Goal: Task Accomplishment & Management: Complete application form

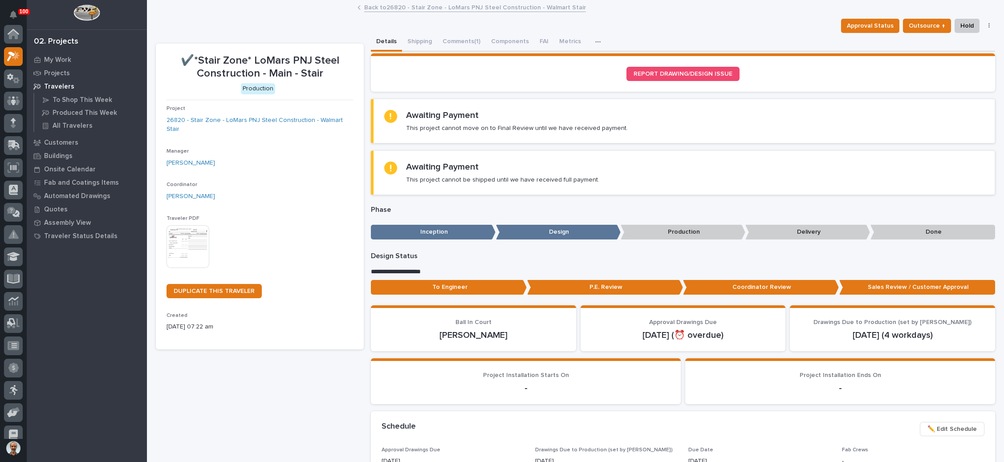
scroll to position [22, 0]
click at [61, 56] on p "My Work" at bounding box center [57, 60] width 27 height 8
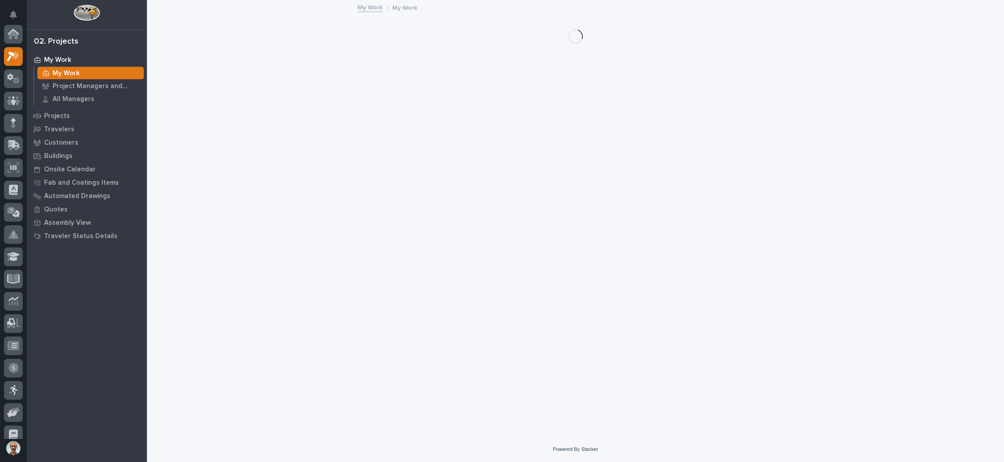
scroll to position [22, 0]
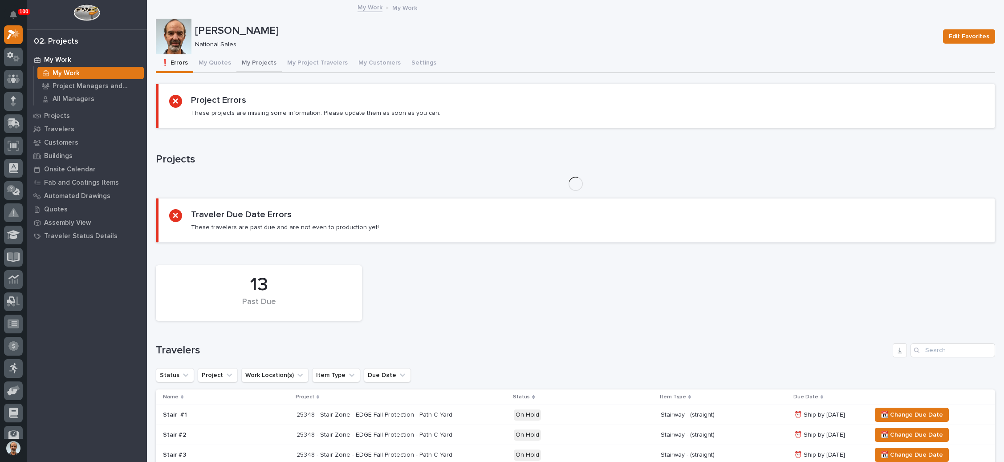
click at [258, 61] on button "My Projects" at bounding box center [258, 63] width 45 height 19
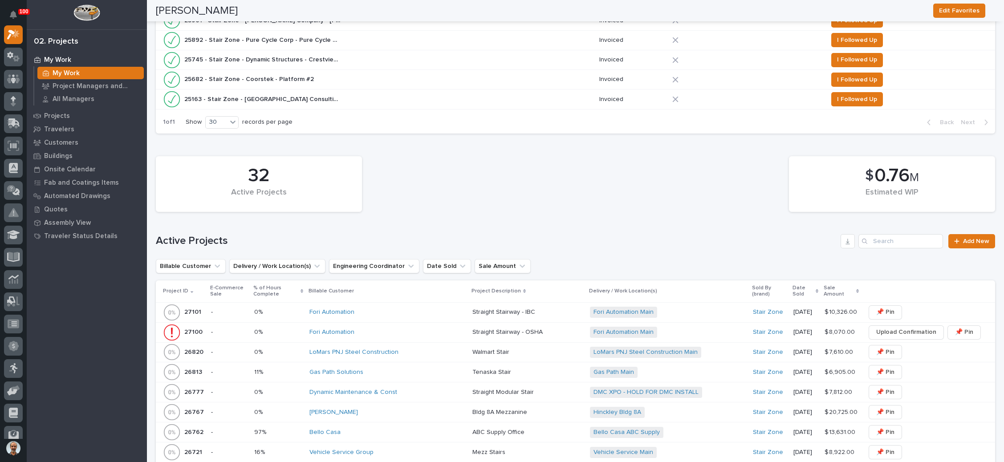
scroll to position [534, 0]
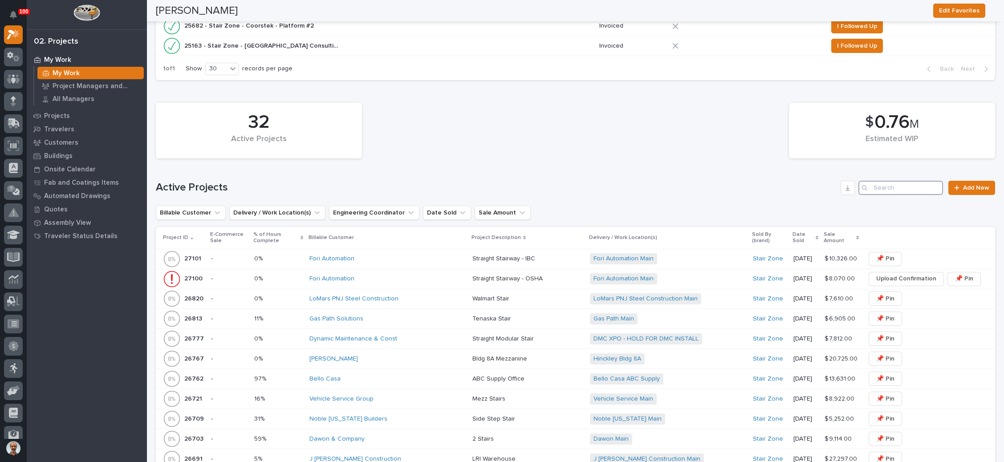
click at [877, 184] on input "Search" at bounding box center [900, 188] width 85 height 14
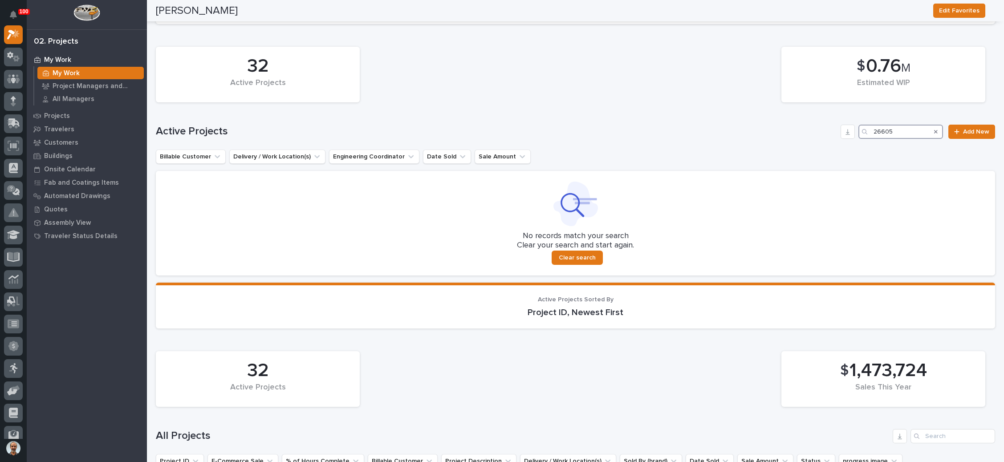
scroll to position [601, 0]
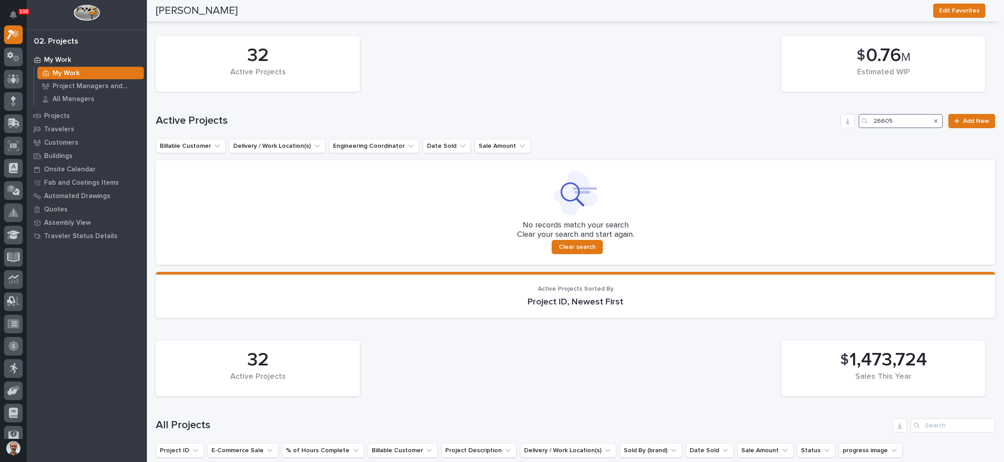
type input "26605"
click at [934, 118] on icon "Search" at bounding box center [936, 120] width 4 height 5
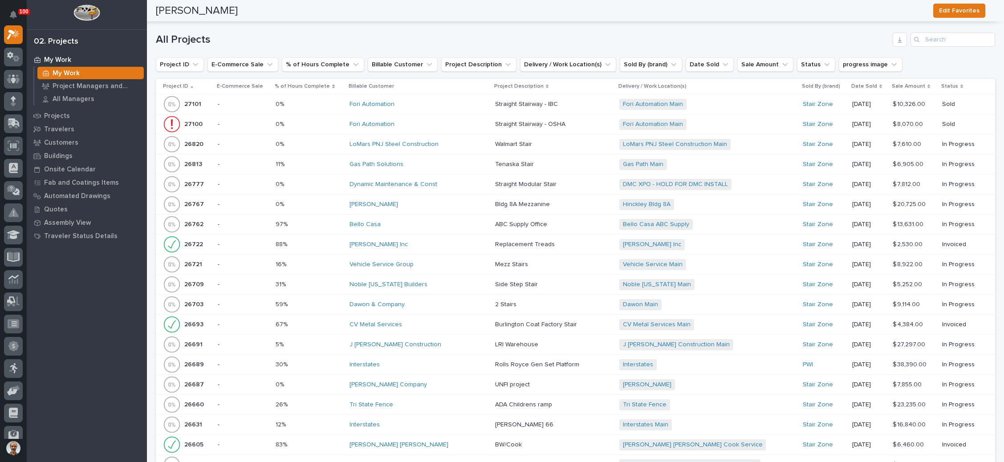
scroll to position [1419, 0]
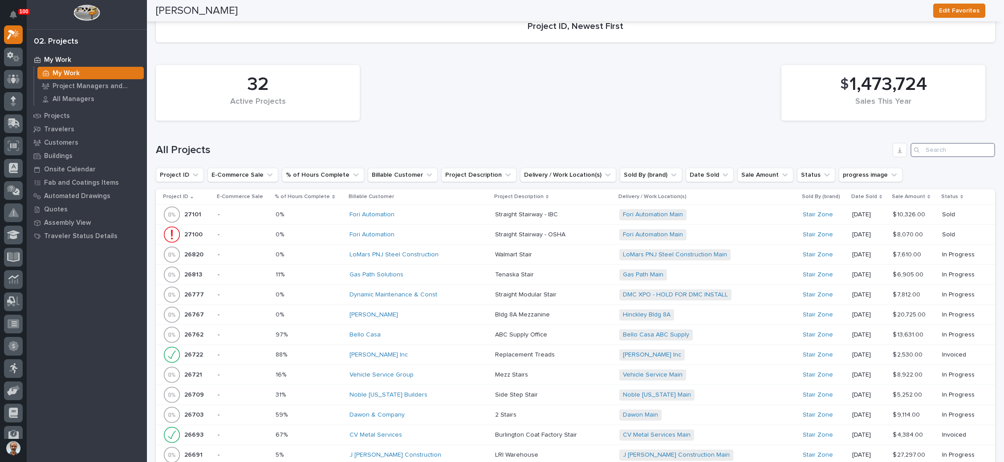
click at [938, 143] on input "Search" at bounding box center [953, 150] width 85 height 14
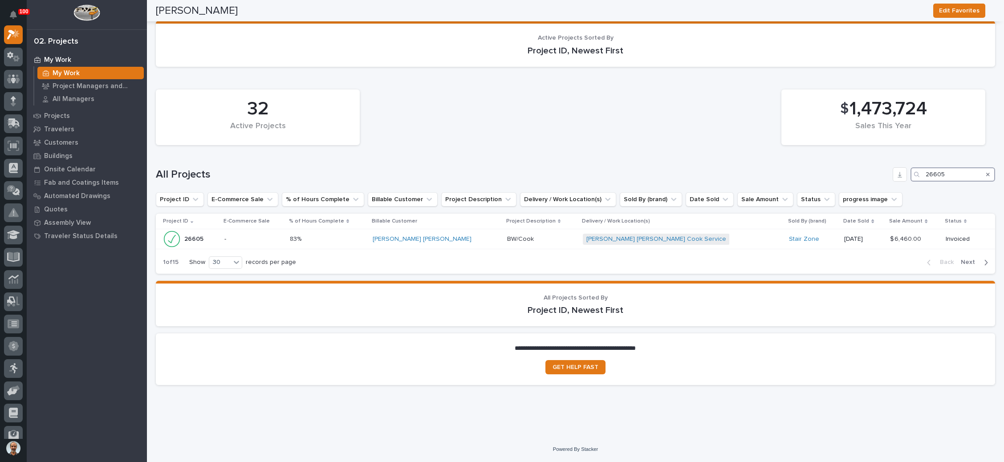
scroll to position [1378, 0]
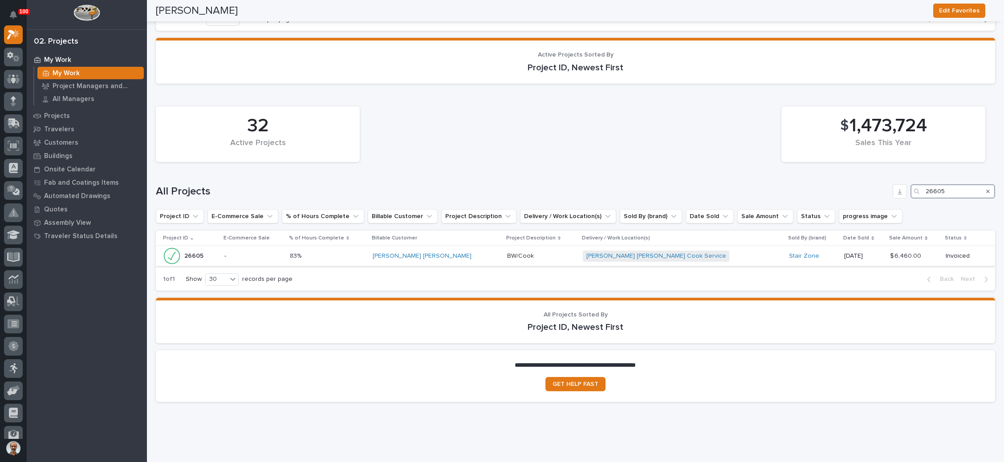
type input "26605"
click at [726, 247] on div "McCollough Scholten BW Cook Service + 0" at bounding box center [682, 256] width 199 height 18
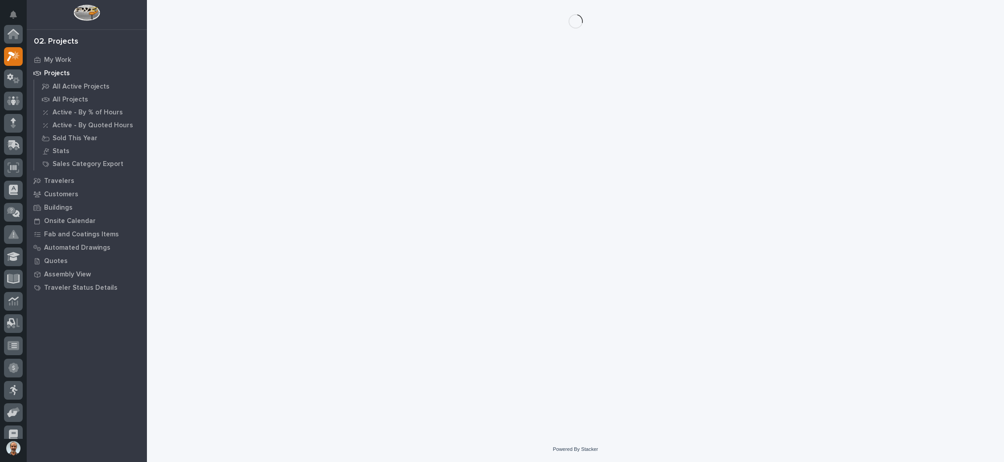
scroll to position [22, 0]
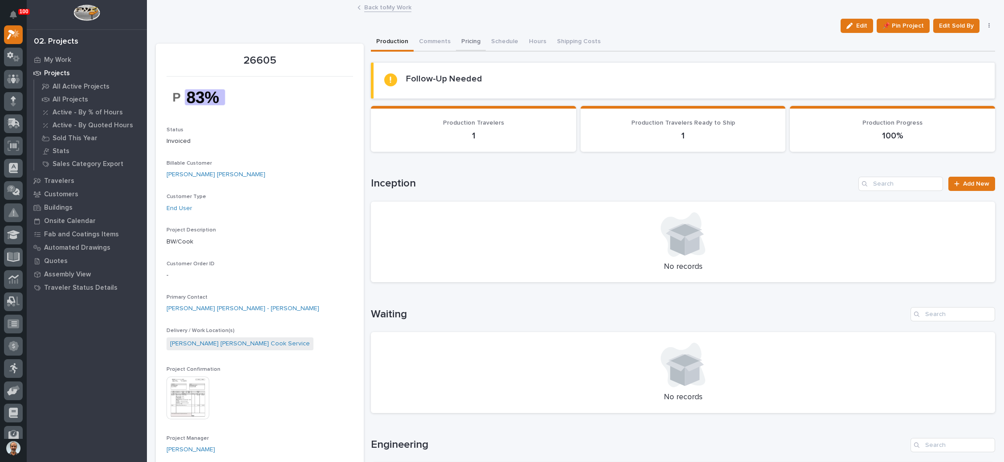
click at [472, 38] on button "Pricing" at bounding box center [471, 42] width 30 height 19
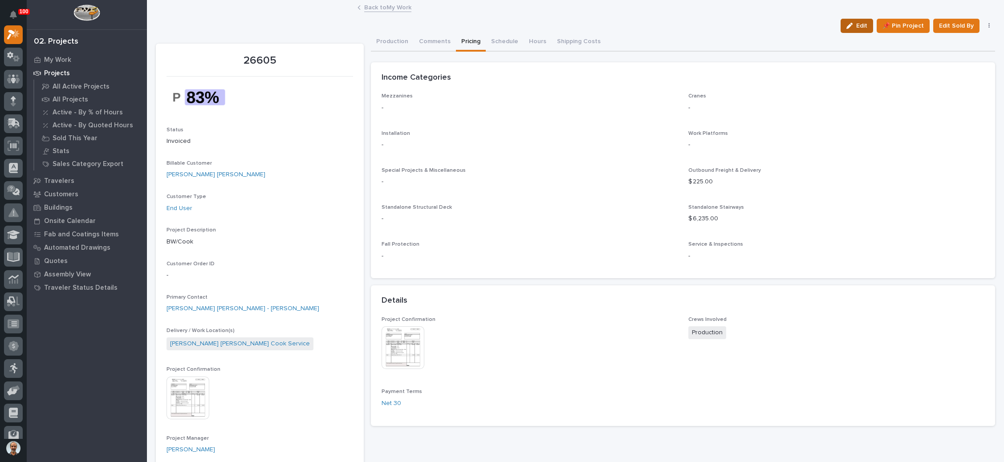
click at [856, 28] on span "Edit" at bounding box center [861, 26] width 11 height 8
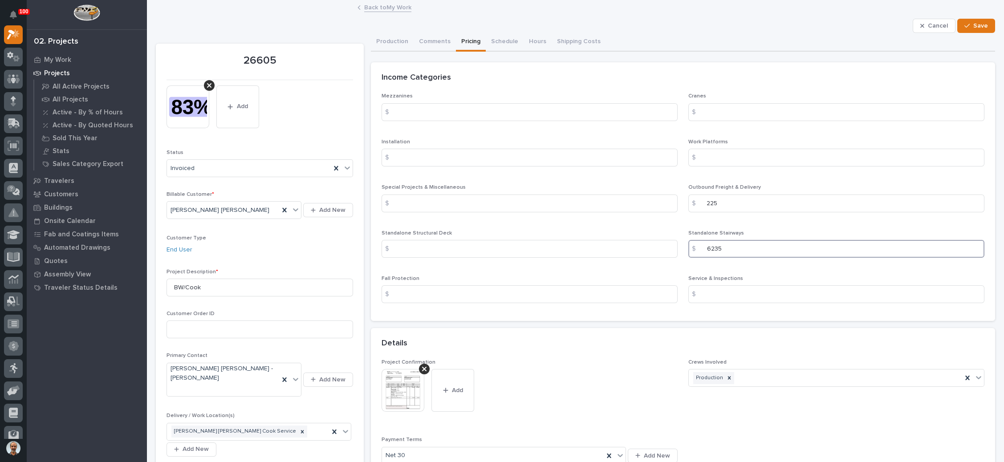
click at [732, 245] on input "6235" at bounding box center [836, 249] width 296 height 18
drag, startPoint x: 730, startPoint y: 247, endPoint x: 696, endPoint y: 252, distance: 35.0
click at [696, 252] on div "$ 6235" at bounding box center [836, 249] width 296 height 18
type input "7485"
click at [973, 24] on span "Save" at bounding box center [980, 26] width 15 height 8
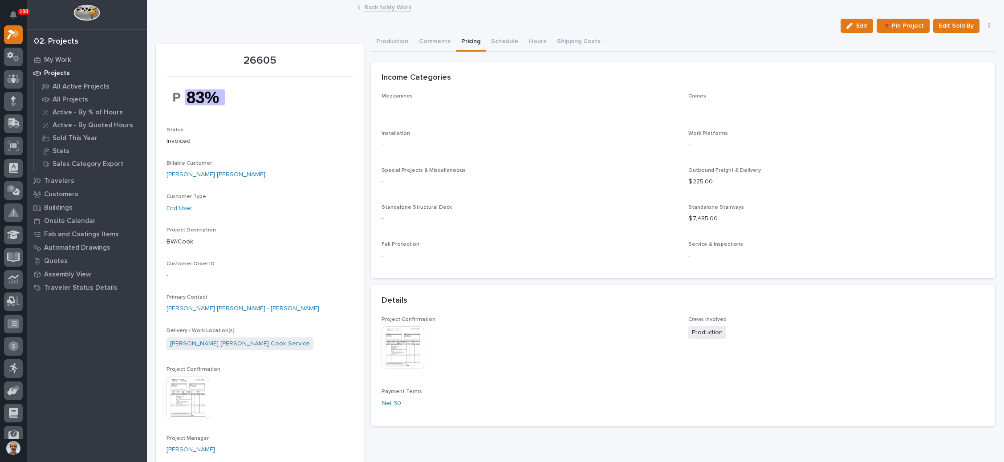
click at [394, 8] on link "Back to My Work" at bounding box center [387, 7] width 47 height 10
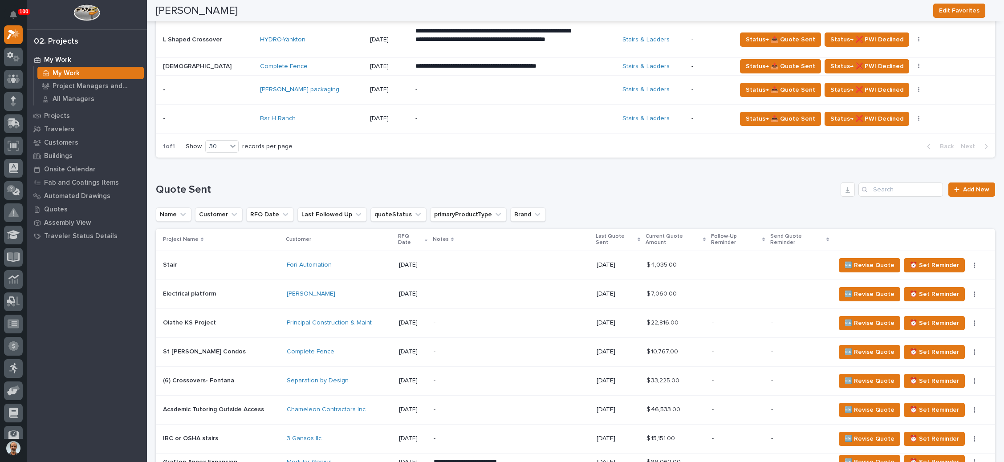
scroll to position [468, 0]
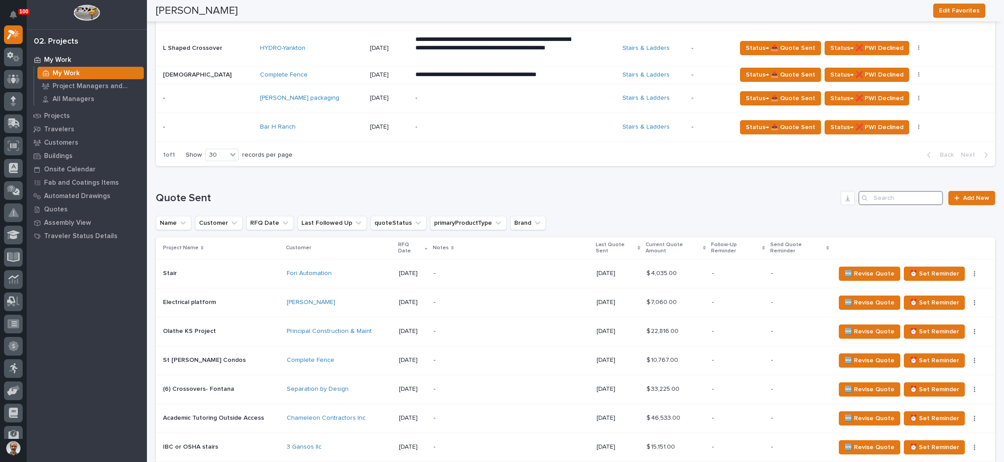
click at [879, 195] on input "Search" at bounding box center [900, 198] width 85 height 14
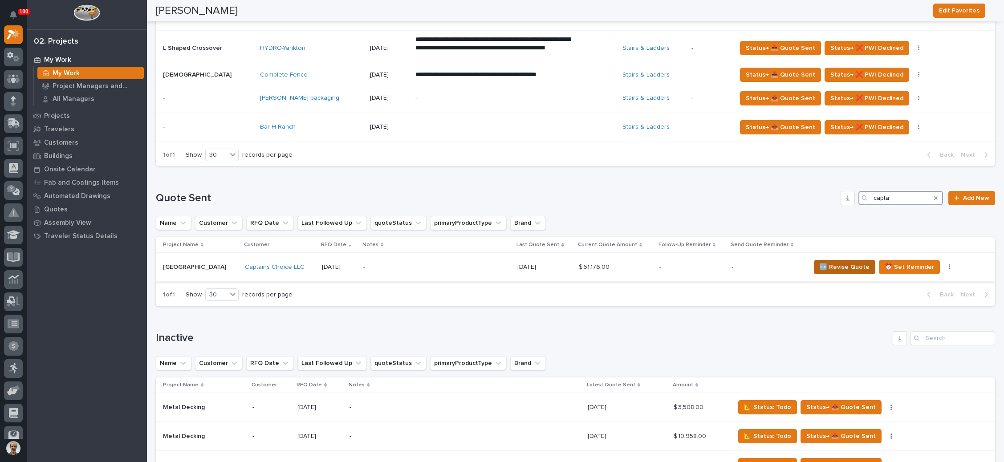
type input "capta"
click at [829, 267] on span "🆕 Revise Quote" at bounding box center [845, 267] width 50 height 11
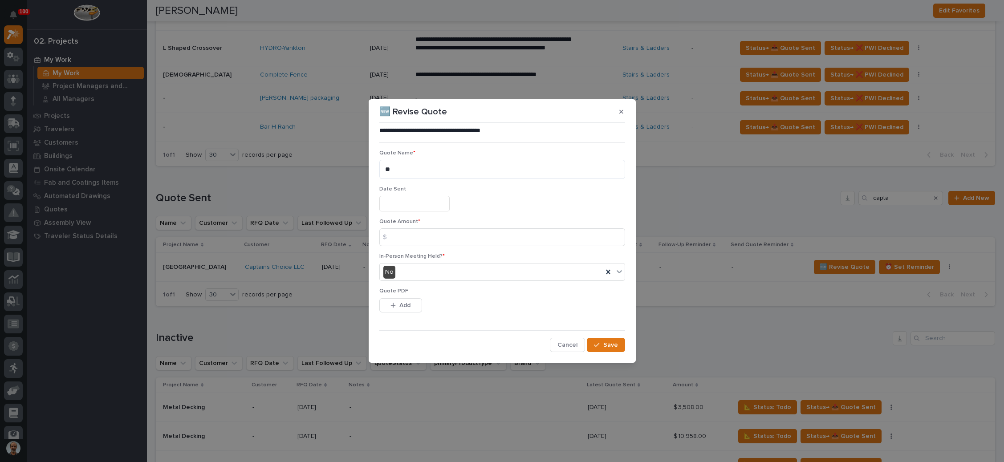
click at [406, 199] on input "text" at bounding box center [414, 204] width 70 height 16
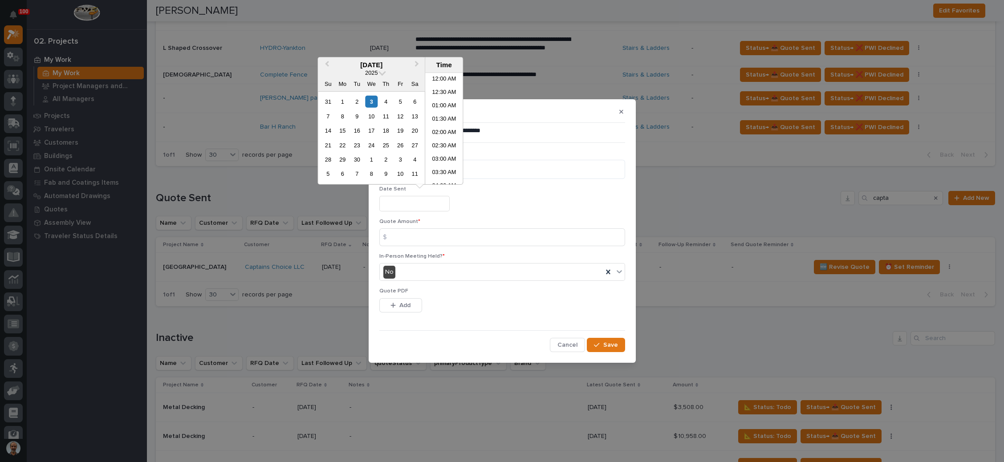
scroll to position [311, 0]
click at [373, 100] on div "3" at bounding box center [372, 102] width 12 height 12
type input "**********"
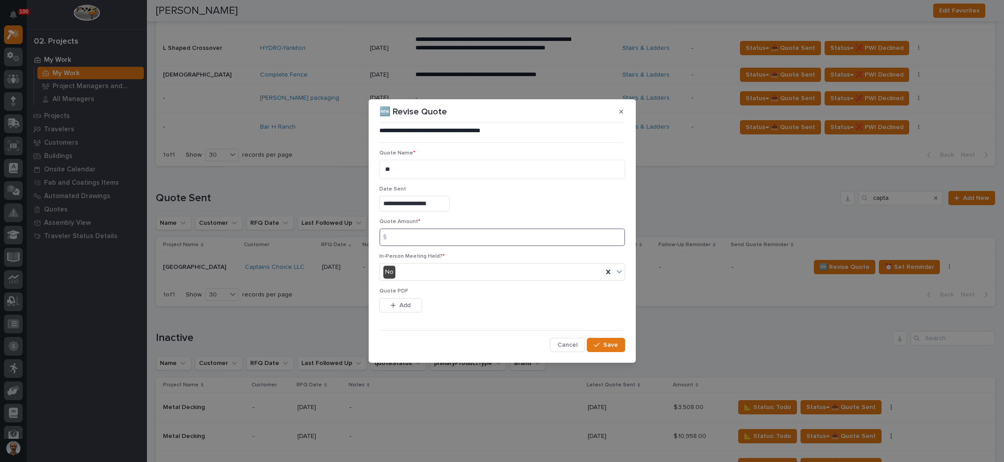
click at [428, 236] on input at bounding box center [502, 237] width 246 height 18
type input "53936"
click at [403, 302] on span "Add" at bounding box center [404, 305] width 11 height 8
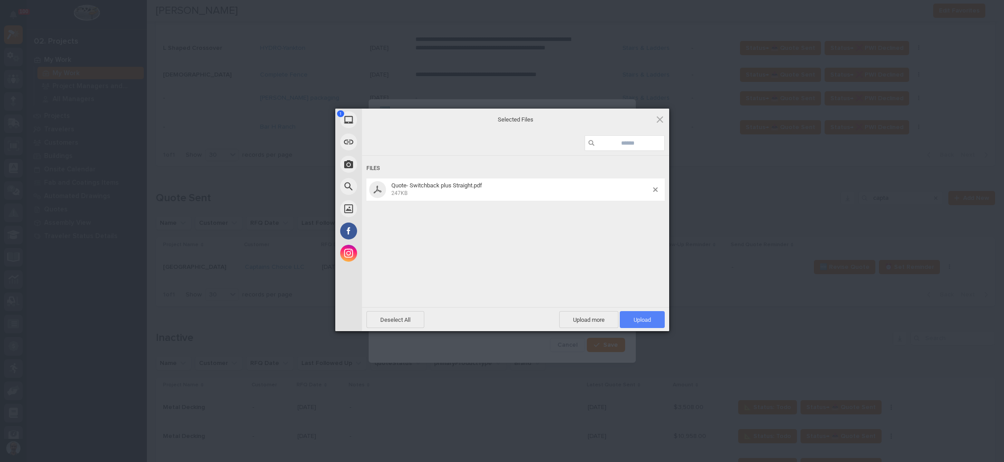
click at [643, 320] on span "Upload 1" at bounding box center [642, 320] width 17 height 7
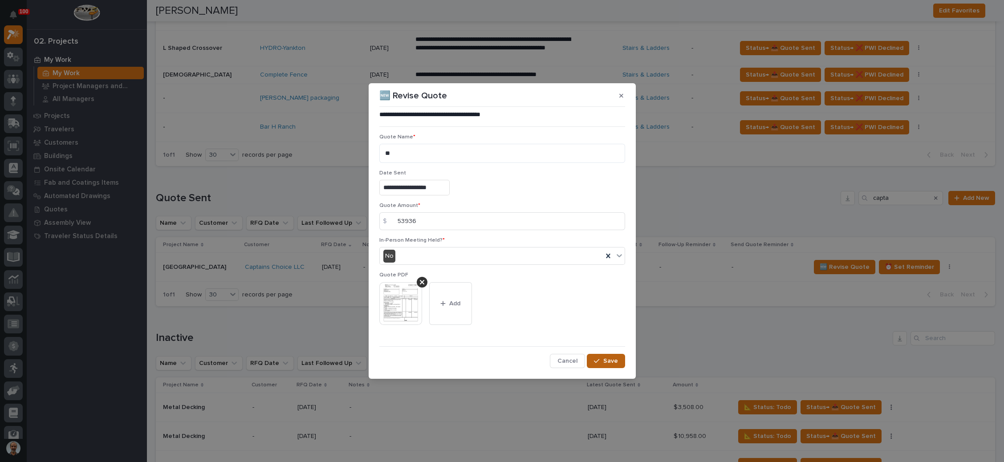
click at [606, 361] on span "Save" at bounding box center [610, 361] width 15 height 8
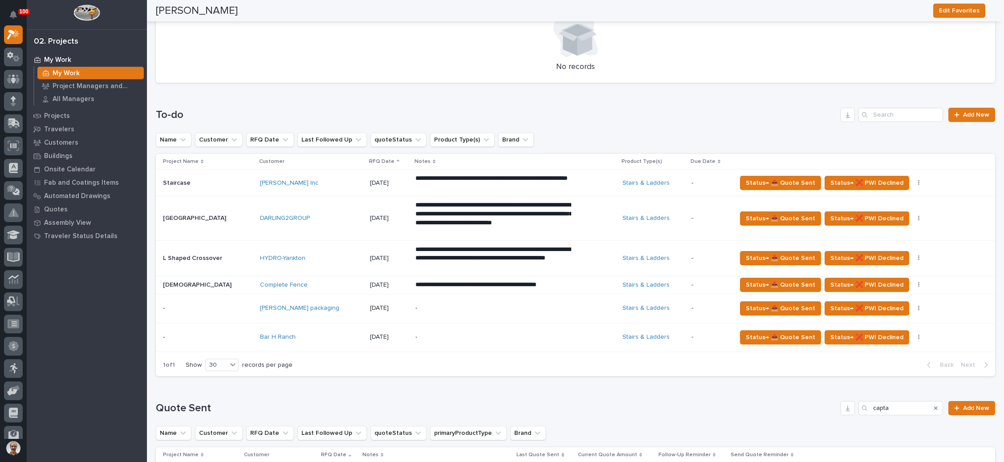
scroll to position [267, 0]
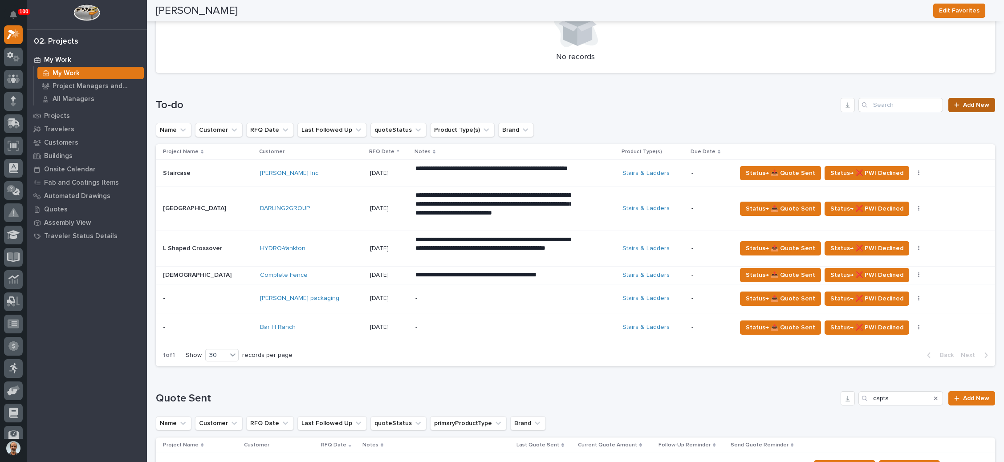
click at [953, 103] on link "Add New" at bounding box center [971, 105] width 47 height 14
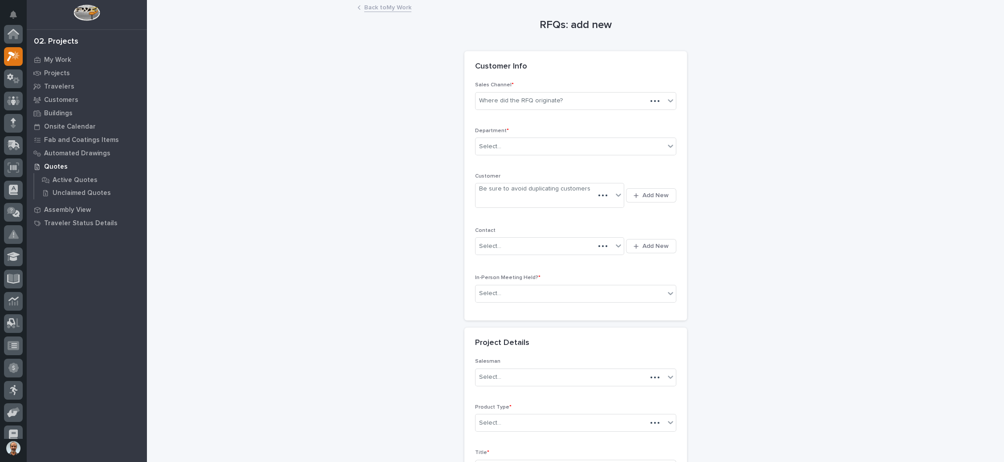
scroll to position [22, 0]
click at [602, 142] on div "Select..." at bounding box center [570, 146] width 189 height 15
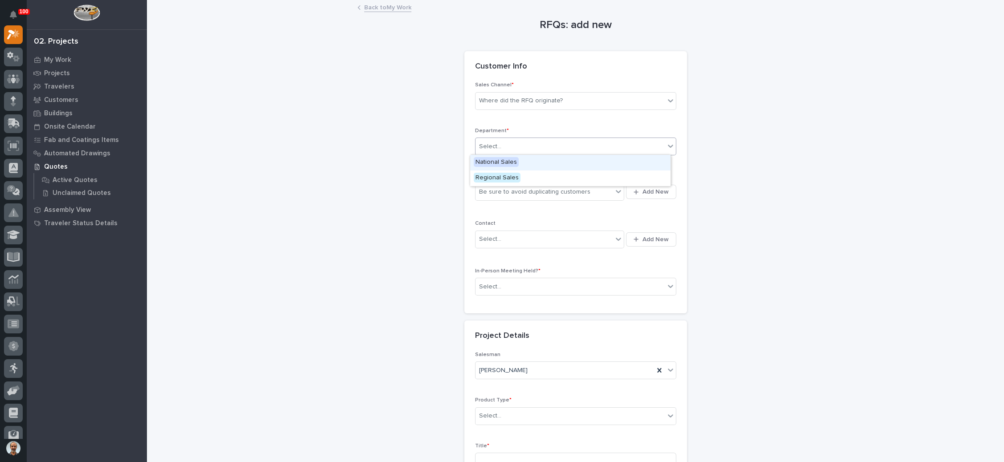
click at [579, 162] on div "National Sales" at bounding box center [570, 163] width 200 height 16
click at [583, 188] on div "Be sure to avoid duplicating customers" at bounding box center [545, 192] width 138 height 15
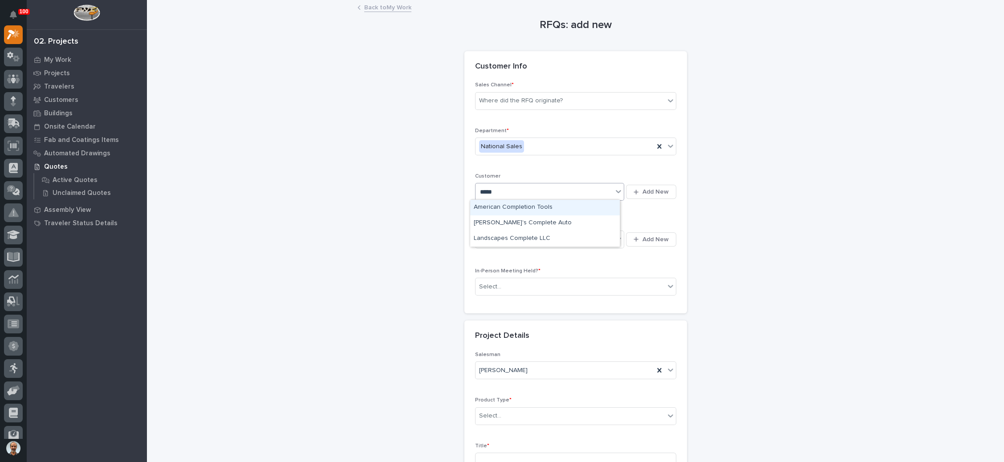
type input "******"
click at [543, 224] on div "Complete Fence" at bounding box center [545, 224] width 150 height 16
click at [541, 236] on div "Select..." at bounding box center [545, 239] width 138 height 15
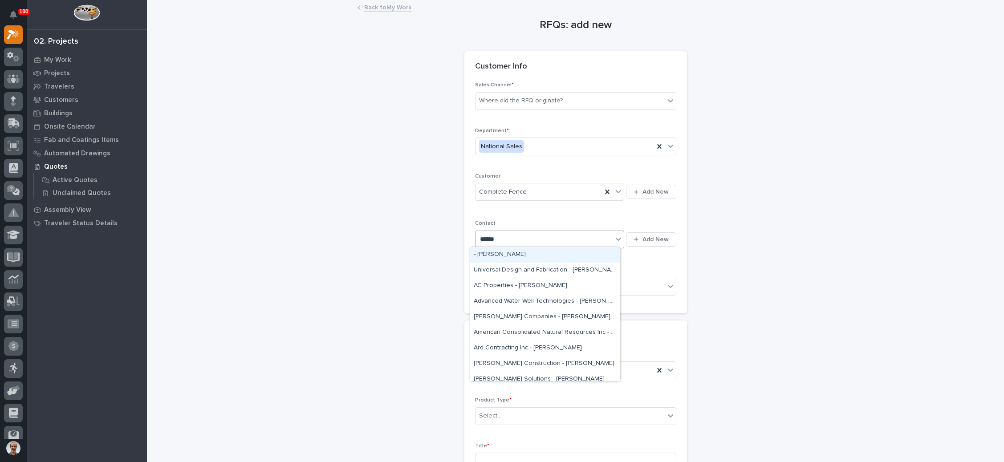
type input "*******"
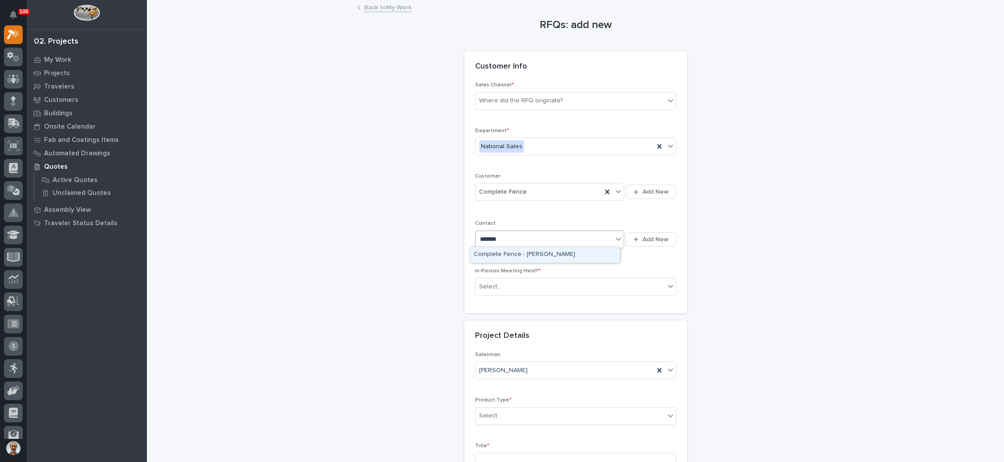
click at [549, 254] on div "Complete Fence - [PERSON_NAME]" at bounding box center [545, 255] width 150 height 16
click at [539, 283] on div "Select..." at bounding box center [570, 287] width 189 height 15
click at [526, 302] on div "Yes" at bounding box center [570, 302] width 200 height 16
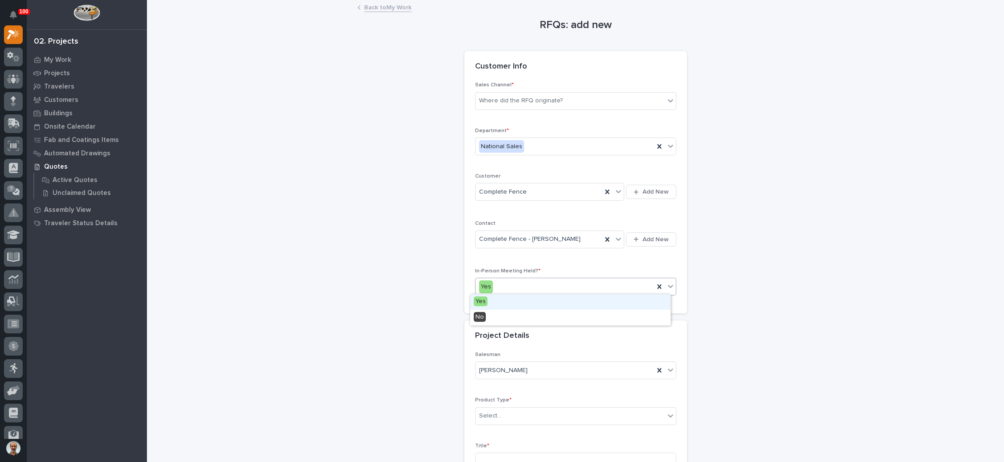
drag, startPoint x: 540, startPoint y: 285, endPoint x: 537, endPoint y: 292, distance: 6.8
click at [540, 285] on div "Yes" at bounding box center [565, 287] width 179 height 15
click at [529, 315] on div "No" at bounding box center [570, 318] width 200 height 16
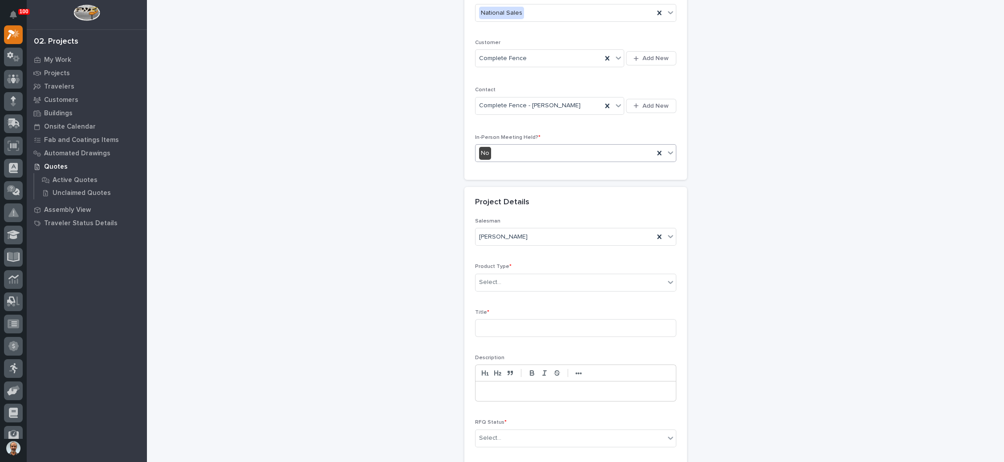
scroll to position [200, 0]
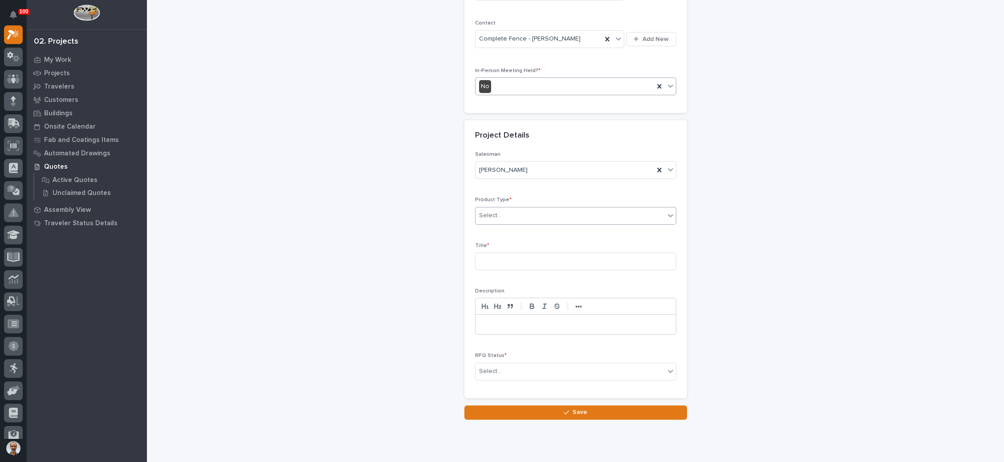
click at [537, 212] on div "Select..." at bounding box center [570, 215] width 189 height 15
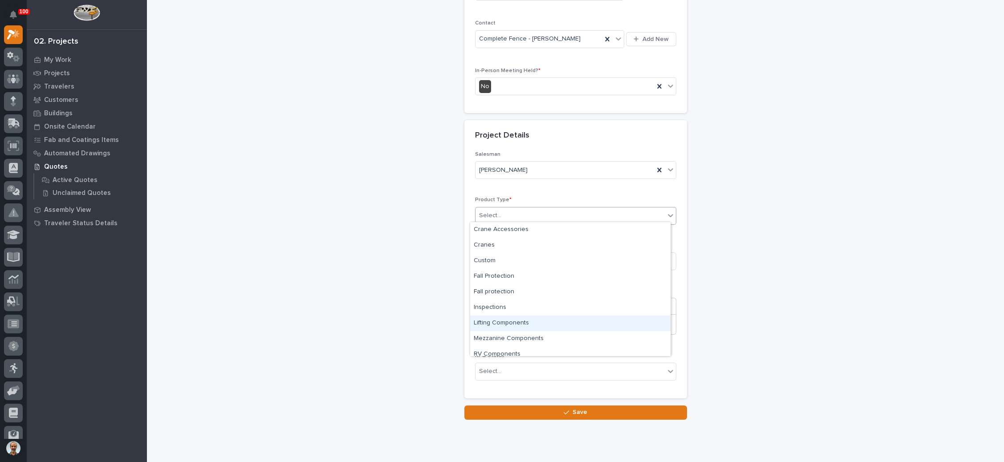
scroll to position [22, 0]
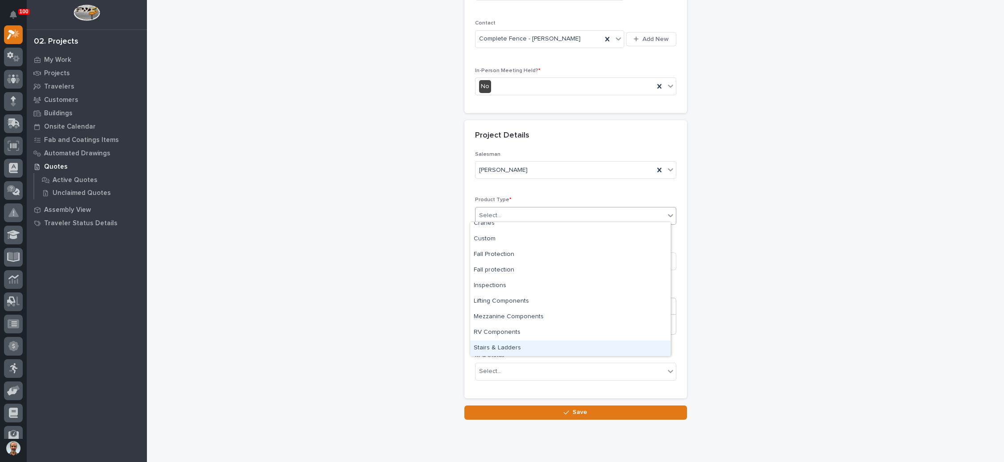
click at [530, 346] on div "Stairs & Ladders" at bounding box center [570, 349] width 200 height 16
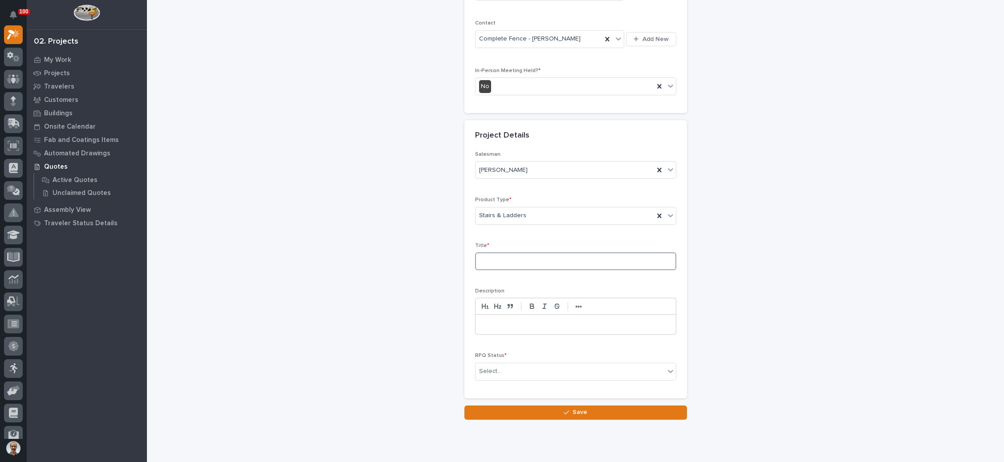
click at [521, 255] on input at bounding box center [575, 261] width 201 height 18
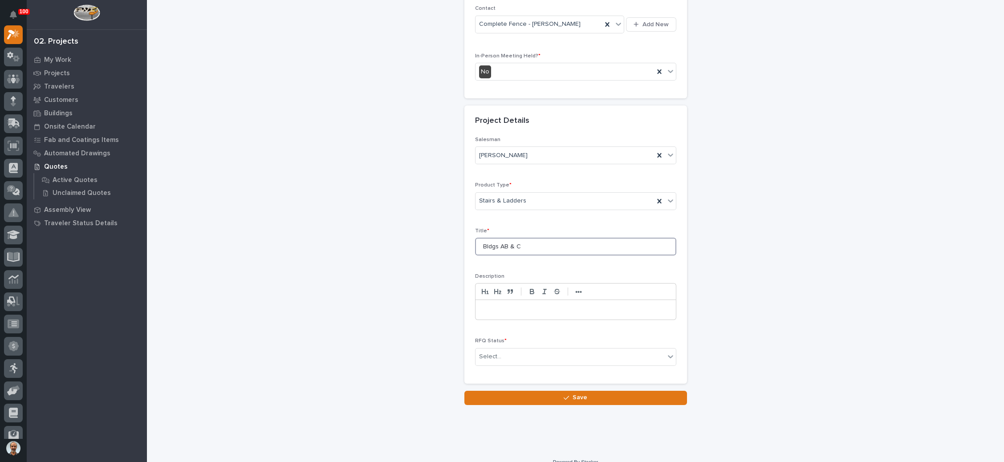
scroll to position [224, 0]
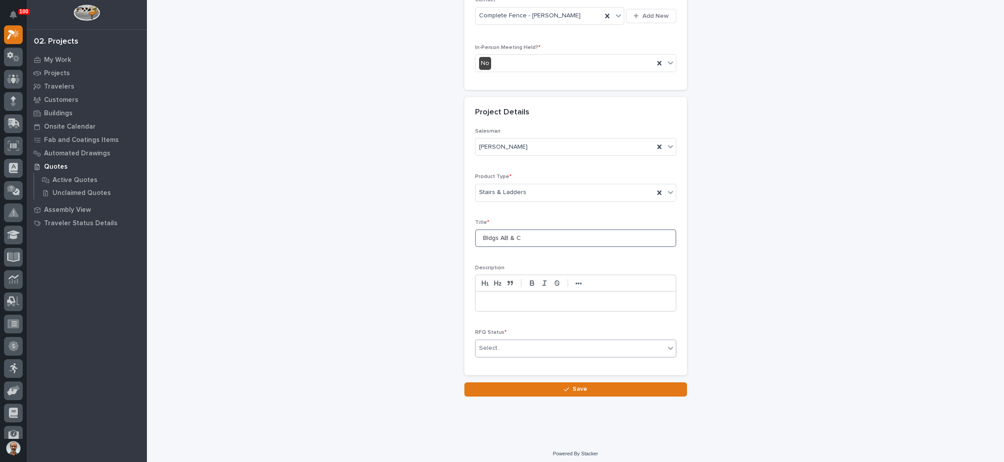
type input "Bldgs AB & C"
drag, startPoint x: 511, startPoint y: 342, endPoint x: 511, endPoint y: 347, distance: 4.9
click at [511, 343] on div "Select..." at bounding box center [570, 348] width 189 height 15
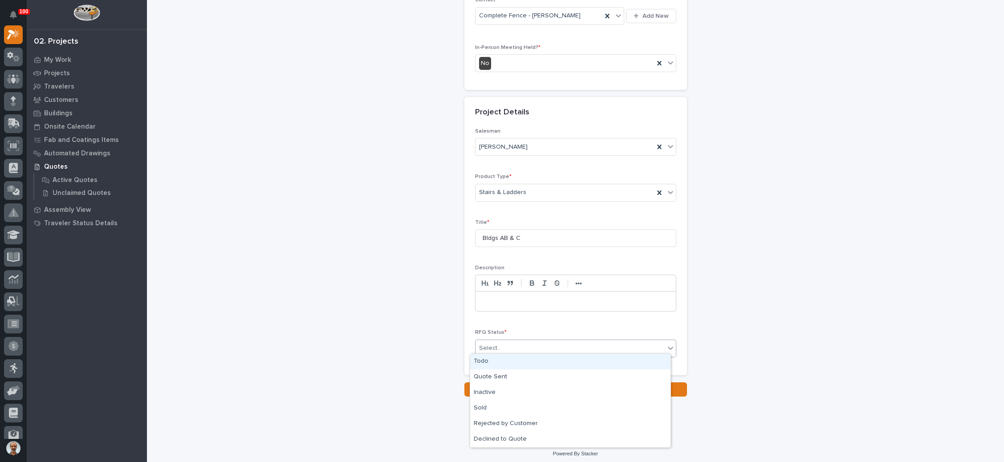
click at [508, 361] on div "Todo" at bounding box center [570, 362] width 200 height 16
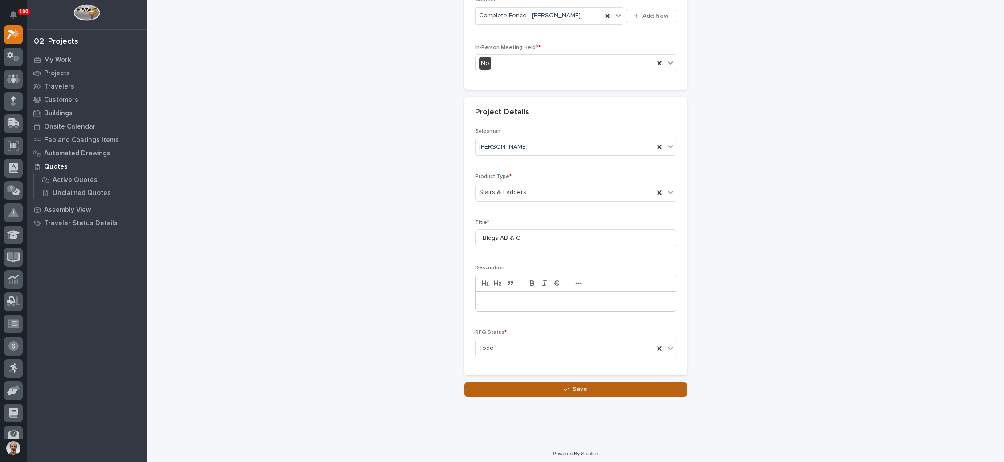
click at [573, 385] on span "Save" at bounding box center [580, 389] width 15 height 8
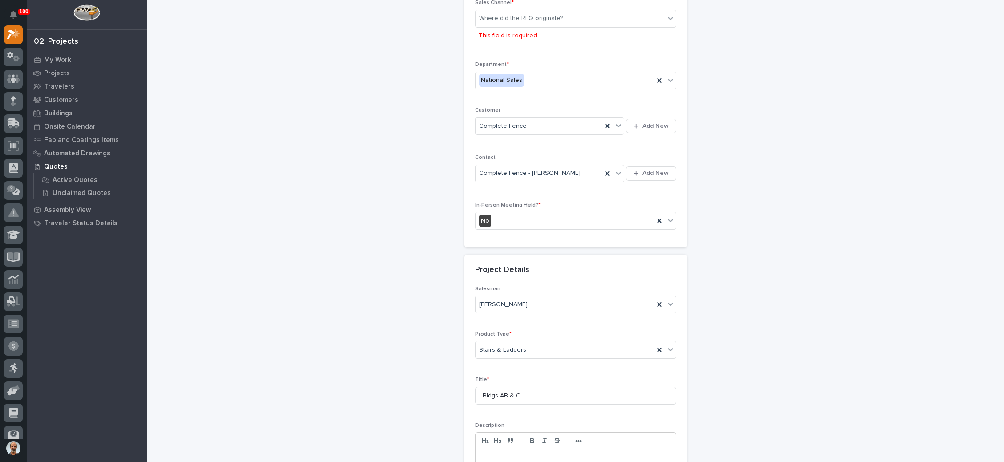
scroll to position [88, 0]
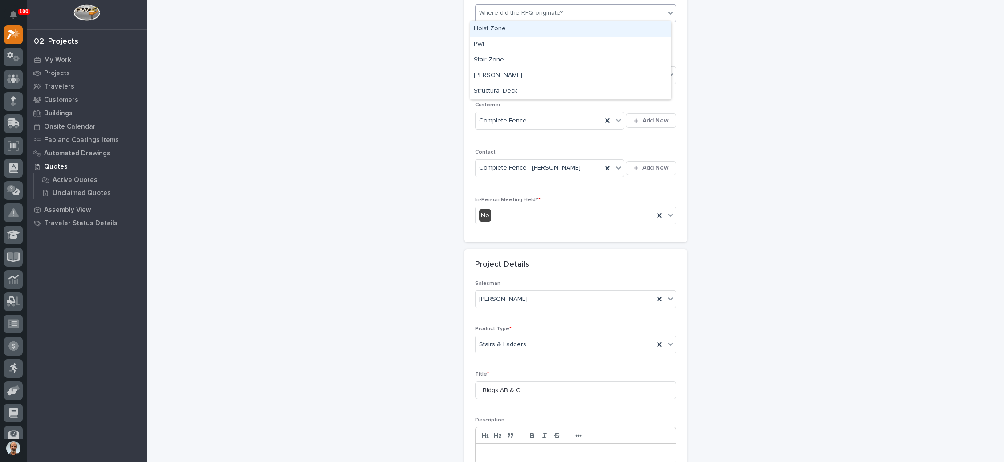
click at [550, 13] on div "Where did the RFQ originate?" at bounding box center [521, 12] width 84 height 9
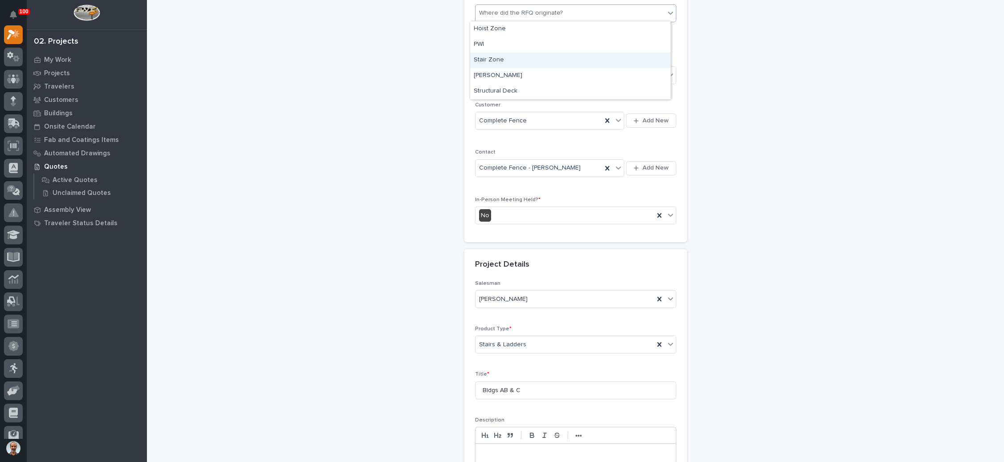
click at [534, 59] on div "Stair Zone" at bounding box center [570, 61] width 200 height 16
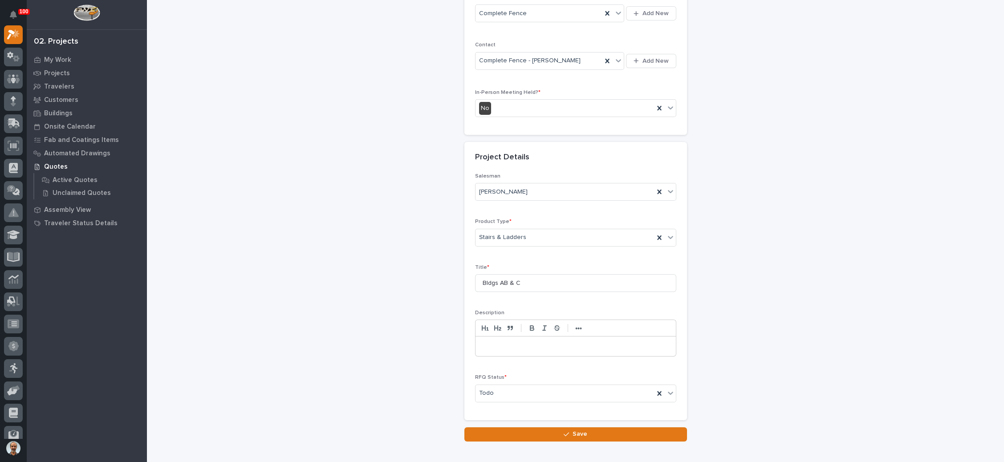
scroll to position [224, 0]
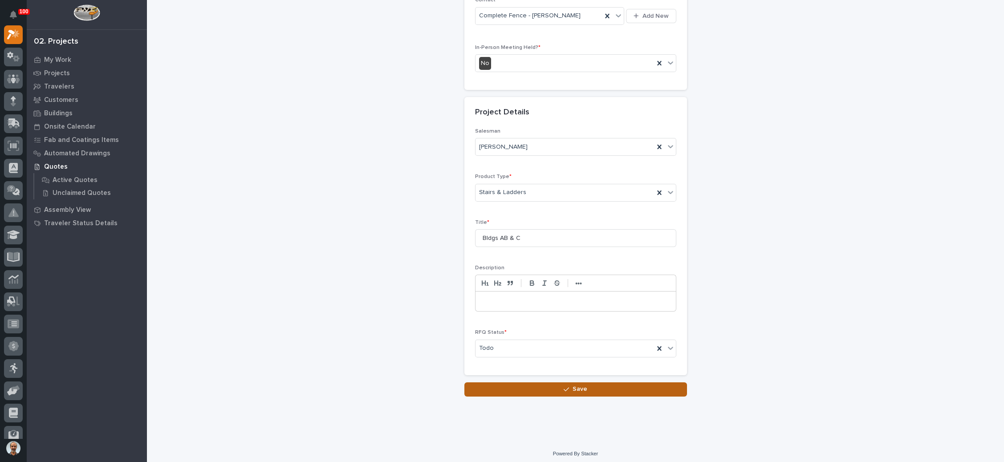
click at [528, 384] on button "Save" at bounding box center [575, 389] width 223 height 14
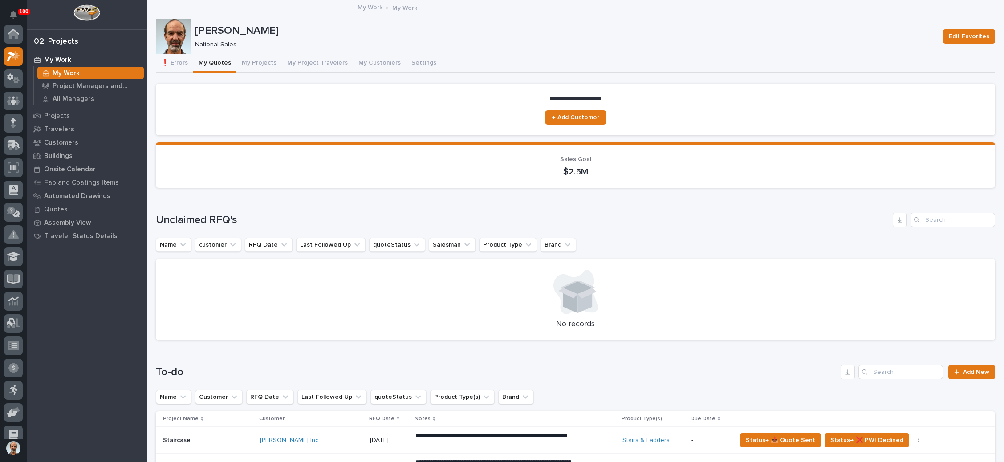
scroll to position [22, 0]
